Goal: Task Accomplishment & Management: Manage account settings

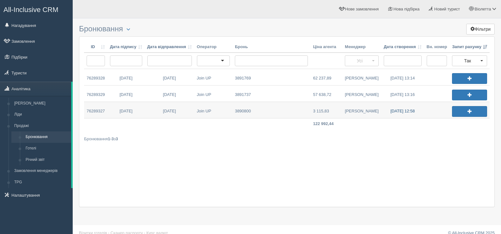
click at [397, 110] on link "[DATE] 12:58" at bounding box center [402, 110] width 43 height 16
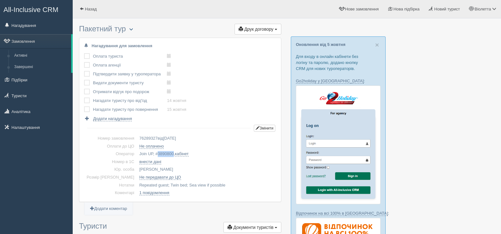
click at [133, 28] on span "button" at bounding box center [131, 29] width 4 height 4
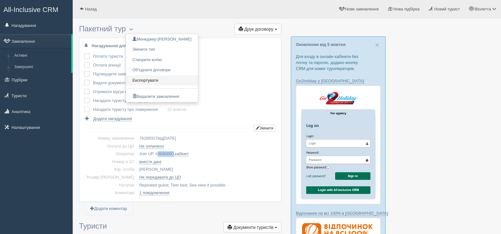
click at [165, 80] on link "Експортувати" at bounding box center [162, 80] width 72 height 10
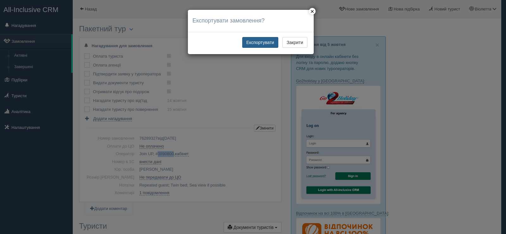
click at [258, 42] on button "Експортувати" at bounding box center [260, 42] width 36 height 11
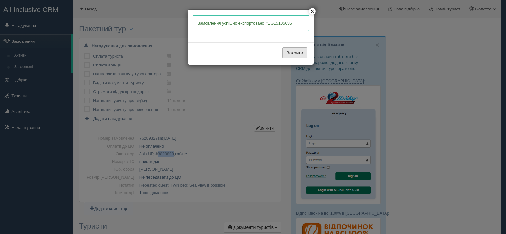
click at [287, 52] on button "Закрити" at bounding box center [294, 52] width 25 height 11
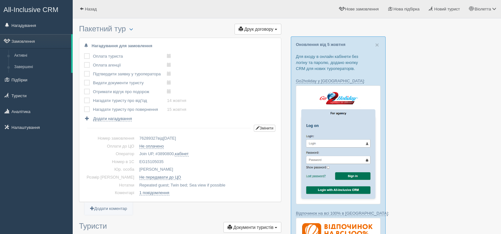
drag, startPoint x: 154, startPoint y: 160, endPoint x: 127, endPoint y: 163, distance: 27.4
click at [137, 163] on td "EG15105035" at bounding box center [206, 162] width 139 height 8
copy td "EG15105035"
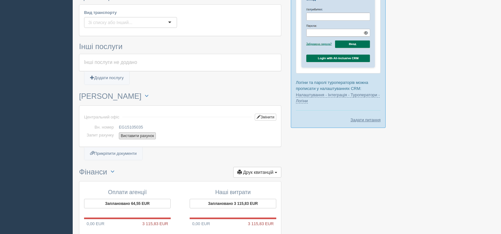
scroll to position [411, 0]
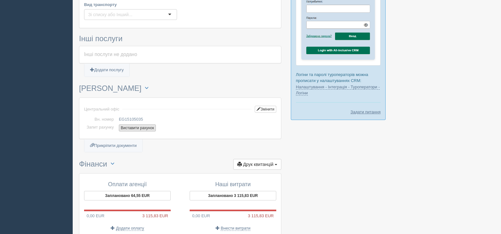
click at [137, 128] on button "Виставити рахунок" at bounding box center [137, 127] width 37 height 7
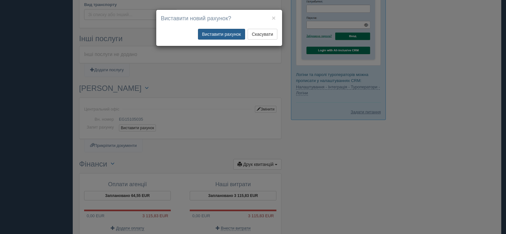
click at [227, 31] on button "Виставити рахунок" at bounding box center [221, 34] width 47 height 11
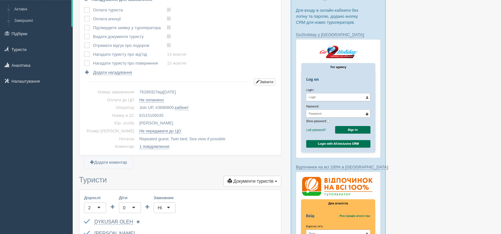
scroll to position [0, 0]
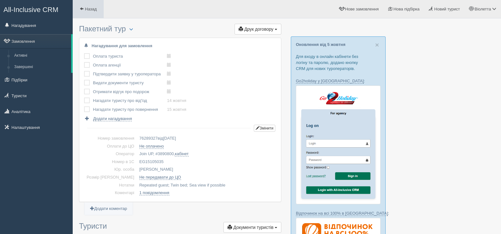
click at [79, 7] on link "Назад" at bounding box center [88, 9] width 31 height 18
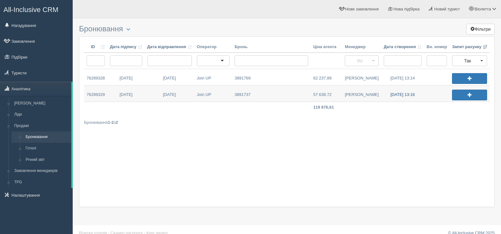
click at [399, 93] on link "[DATE] 13:16" at bounding box center [402, 93] width 43 height 16
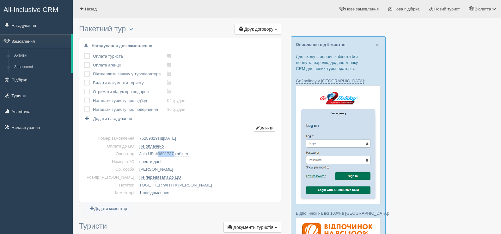
drag, startPoint x: 146, startPoint y: 154, endPoint x: 163, endPoint y: 153, distance: 16.8
click at [163, 153] on td "Join UP, # 3891737 , кабінет" at bounding box center [206, 154] width 139 height 8
copy span "3891737"
click at [133, 27] on span "button" at bounding box center [131, 29] width 4 height 4
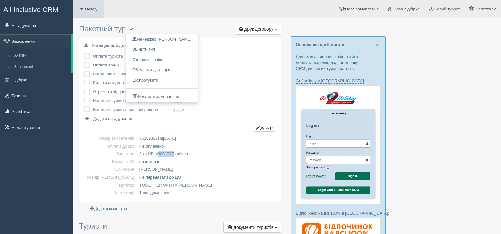
click at [82, 7] on span at bounding box center [82, 9] width 4 height 4
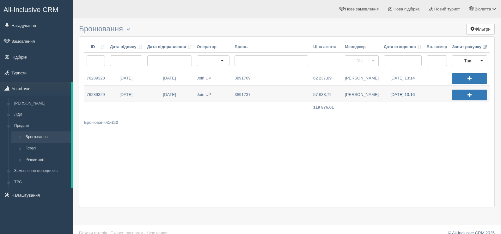
click at [404, 94] on link "08.10.2025 13:16" at bounding box center [402, 93] width 43 height 16
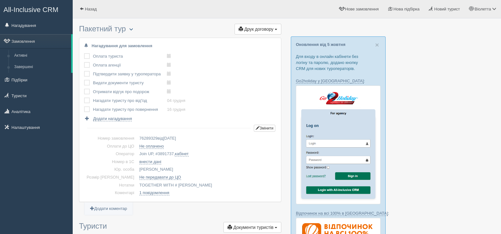
click at [133, 29] on span "button" at bounding box center [131, 29] width 4 height 4
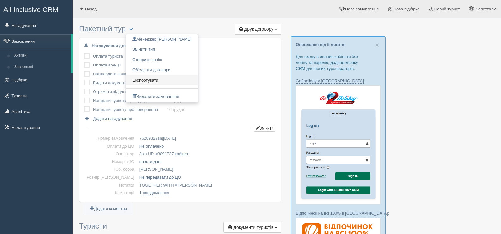
click at [157, 79] on link "Експортувати" at bounding box center [162, 80] width 72 height 10
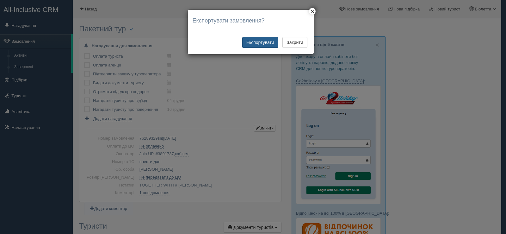
click at [259, 41] on button "Експортувати" at bounding box center [260, 42] width 36 height 11
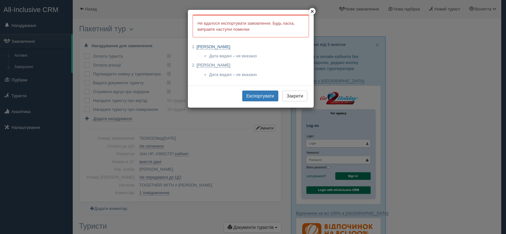
click at [230, 47] on link "TISHCHENKO NATALIIA" at bounding box center [214, 46] width 34 height 5
click at [221, 64] on link "BRONNIKOVA LIUBOV" at bounding box center [214, 65] width 34 height 5
click at [265, 95] on button "Експортувати" at bounding box center [260, 95] width 36 height 11
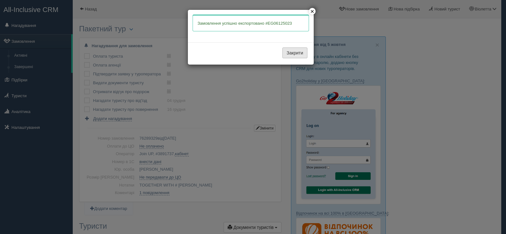
click at [291, 52] on button "Закрити" at bounding box center [294, 52] width 25 height 11
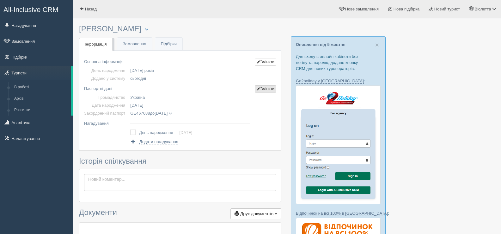
click at [263, 89] on link "Змінити" at bounding box center [265, 88] width 21 height 7
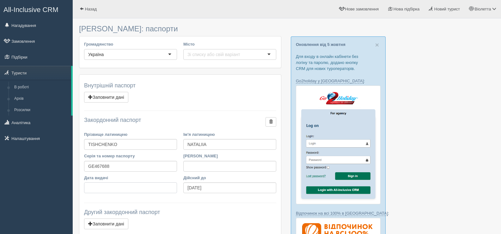
click at [99, 185] on input "Дата видачі" at bounding box center [130, 187] width 93 height 11
type input "[DATE]"
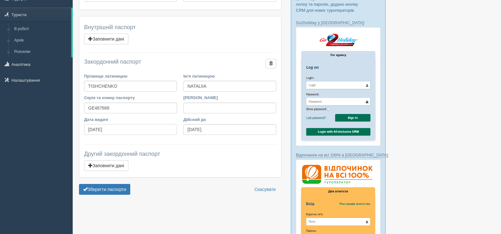
scroll to position [63, 0]
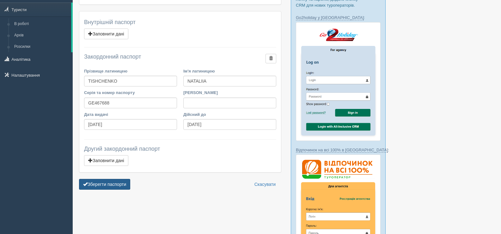
click at [102, 184] on button "Зберегти паспорти" at bounding box center [104, 184] width 51 height 11
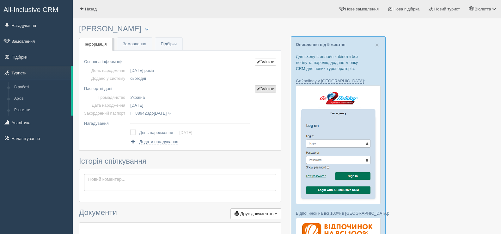
click at [264, 90] on link "Змінити" at bounding box center [265, 88] width 21 height 7
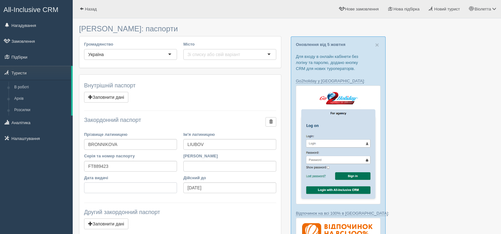
click at [95, 184] on input "Дата видачі" at bounding box center [130, 187] width 93 height 11
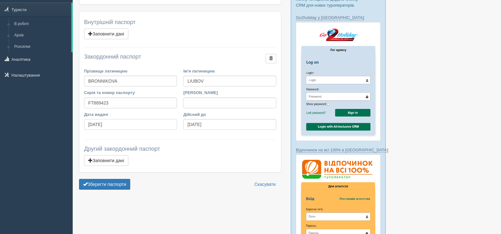
scroll to position [126, 0]
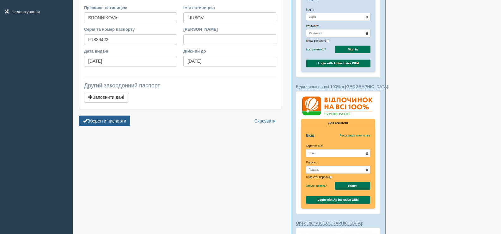
click at [108, 120] on button "Зберегти паспорти" at bounding box center [104, 120] width 51 height 11
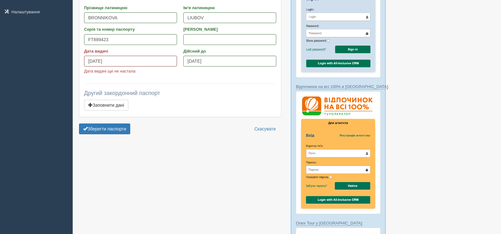
click at [118, 66] on input "[DATE]" at bounding box center [130, 61] width 93 height 11
type input "[DATE]"
click at [116, 128] on button "Зберегти паспорти" at bounding box center [104, 128] width 51 height 11
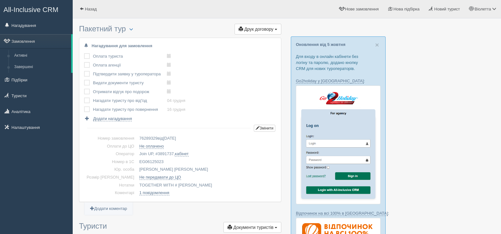
drag, startPoint x: 155, startPoint y: 161, endPoint x: 127, endPoint y: 160, distance: 28.5
click at [137, 160] on td "EG06125023" at bounding box center [206, 162] width 139 height 8
copy td "EG06125023"
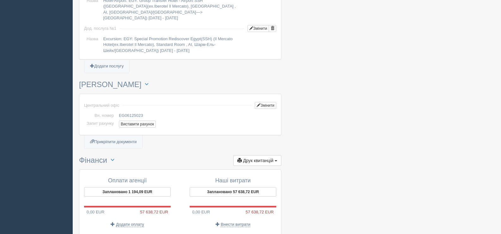
scroll to position [632, 0]
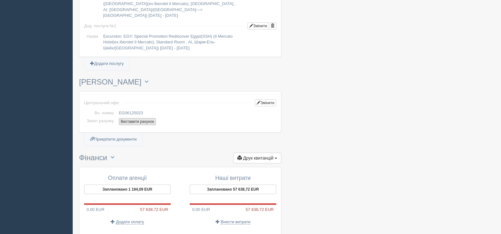
click at [136, 118] on button "Виставити рахунок" at bounding box center [137, 121] width 37 height 7
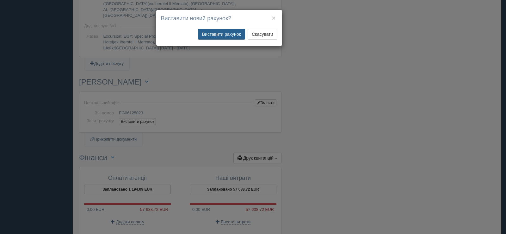
click at [224, 34] on button "Виставити рахунок" at bounding box center [221, 34] width 47 height 11
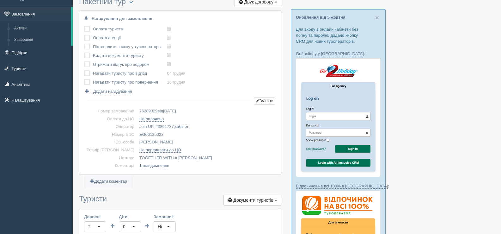
scroll to position [0, 0]
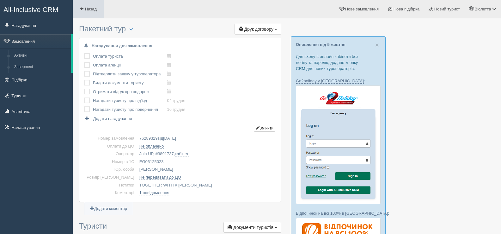
click at [83, 9] on span at bounding box center [82, 9] width 4 height 4
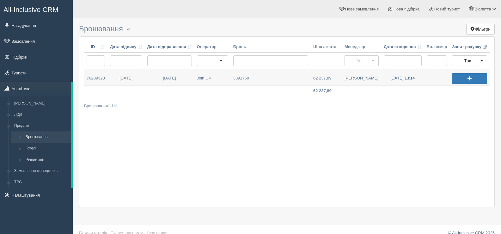
click at [393, 77] on link "[DATE] 13:14" at bounding box center [402, 77] width 43 height 16
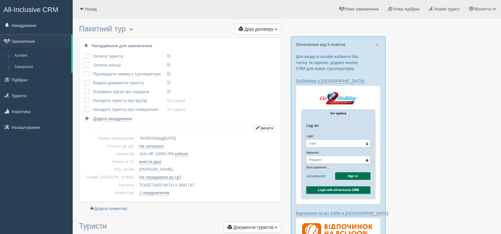
click at [133, 29] on span "button" at bounding box center [131, 29] width 4 height 4
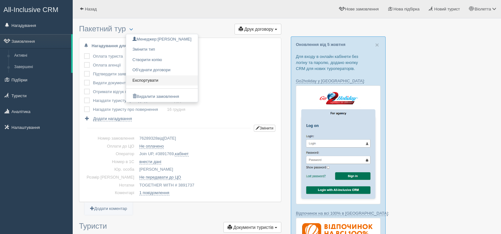
click at [161, 77] on link "Експортувати" at bounding box center [162, 80] width 72 height 10
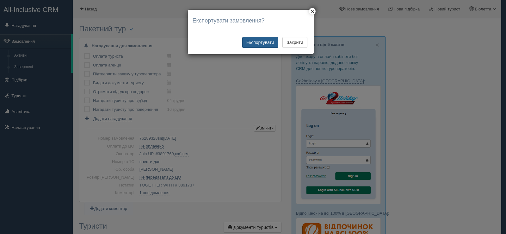
click at [259, 42] on button "Експортувати" at bounding box center [260, 42] width 36 height 11
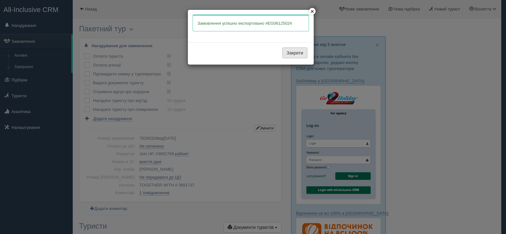
click at [291, 52] on button "Закрити" at bounding box center [294, 52] width 25 height 11
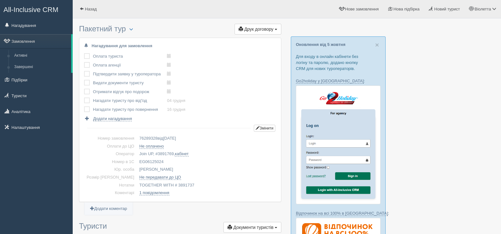
drag, startPoint x: 155, startPoint y: 160, endPoint x: 130, endPoint y: 162, distance: 25.3
click at [137, 162] on td "EG06125024" at bounding box center [206, 162] width 139 height 8
copy td "EG06125024"
click at [133, 29] on span "button" at bounding box center [131, 29] width 4 height 4
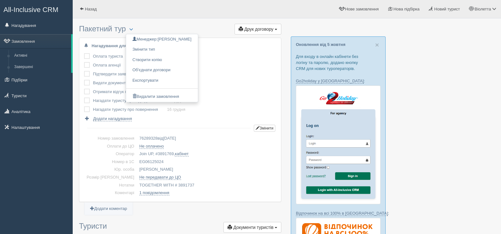
click at [160, 16] on div "Назад [PERSON_NAME] Мій профіль Моя аналітика" at bounding box center [287, 9] width 428 height 18
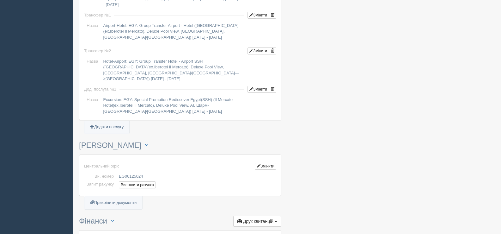
scroll to position [601, 0]
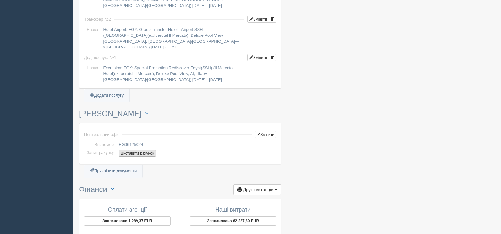
click at [143, 150] on button "Виставити рахунок" at bounding box center [137, 153] width 37 height 7
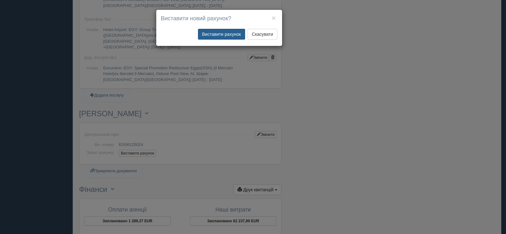
click at [215, 36] on button "Виставити рахунок" at bounding box center [221, 34] width 47 height 11
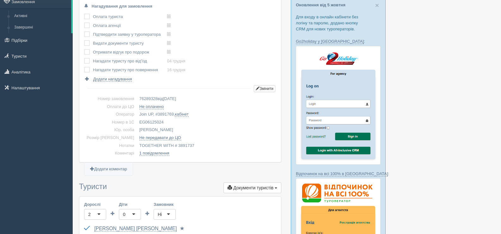
scroll to position [0, 0]
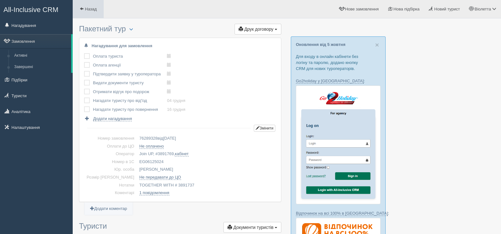
click at [81, 7] on span at bounding box center [82, 9] width 4 height 4
